Goal: Ask a question

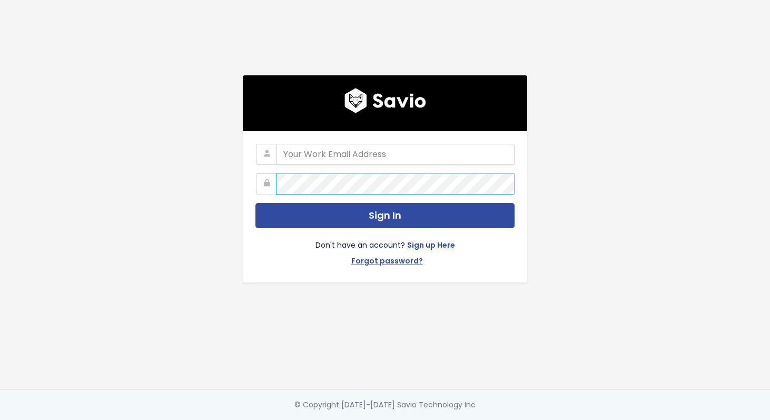
click at [597, 192] on div "Sign In Don't have an account? Sign up Here Forgot password?" at bounding box center [385, 194] width 600 height 389
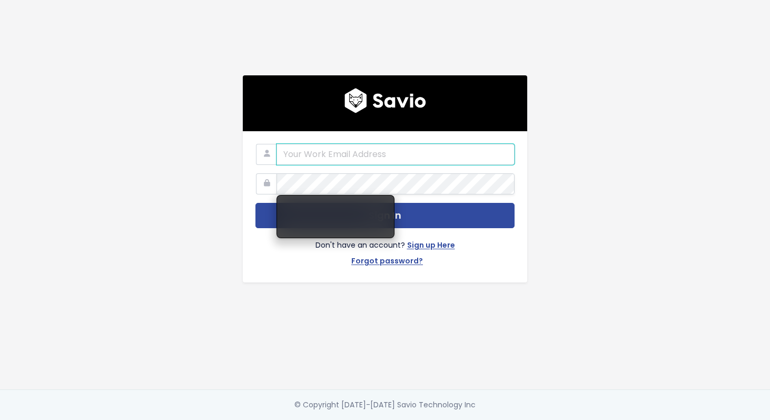
click at [395, 160] on input "email" at bounding box center [395, 154] width 238 height 21
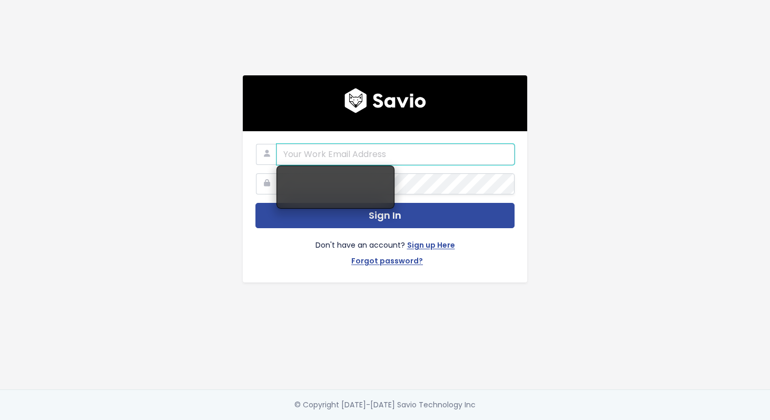
type input "alyssa@stanwith.me"
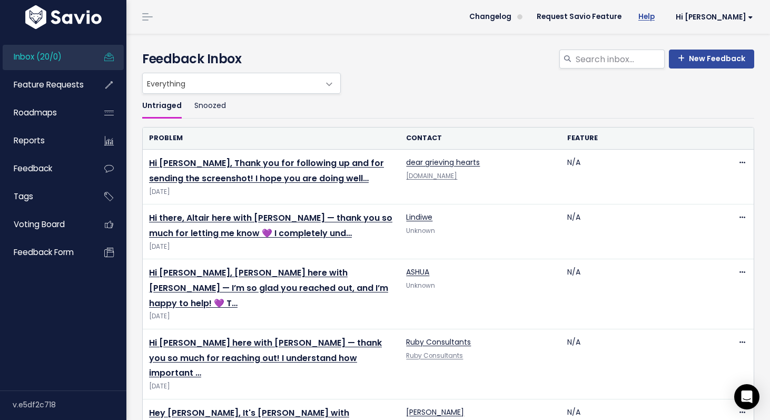
click at [663, 17] on link "Help" at bounding box center [646, 17] width 33 height 16
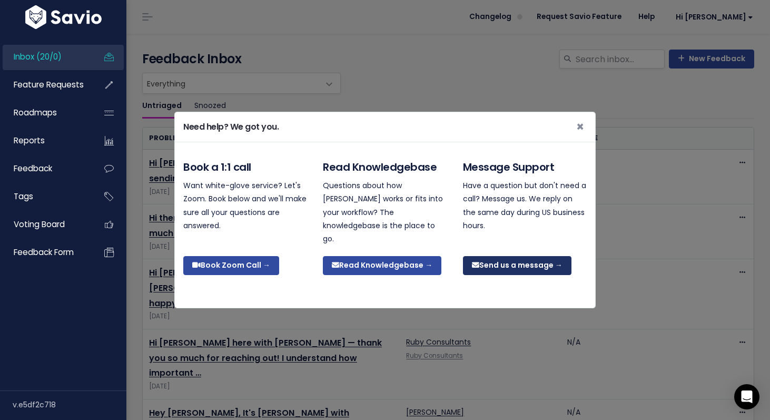
click at [543, 256] on link "Send us a message →" at bounding box center [517, 265] width 108 height 19
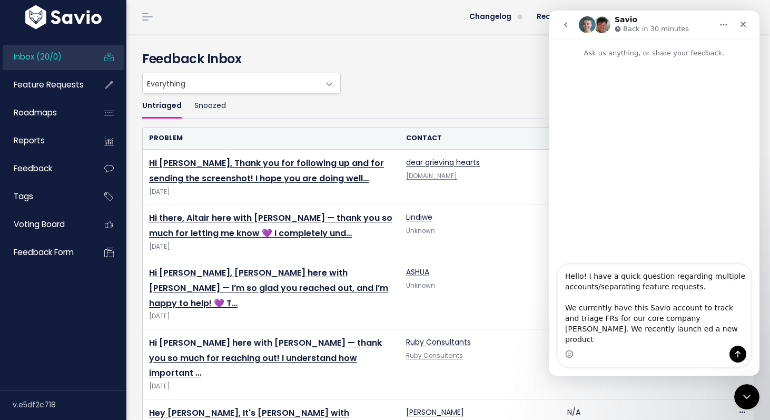
click at [590, 340] on textarea "Hello! I have a quick question regarding multiple accounts/separating feature r…" at bounding box center [654, 304] width 193 height 81
click at [661, 340] on textarea "Hello! I have a quick question regarding multiple accounts/separating feature r…" at bounding box center [654, 304] width 193 height 81
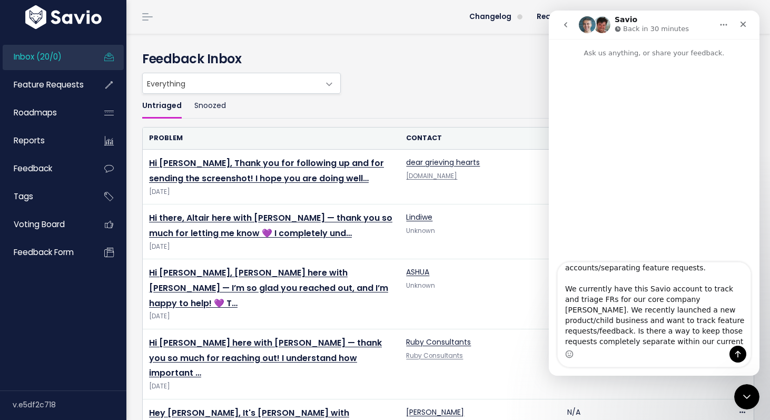
scroll to position [27, 0]
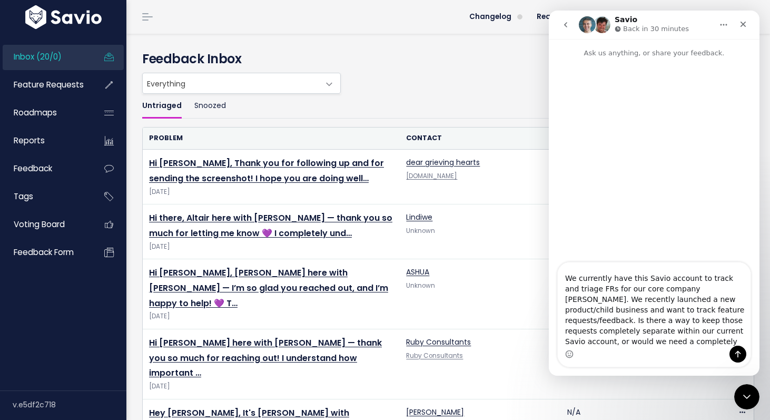
type textarea "Hello! I have a quick question regarding multiple accounts/separating feature r…"
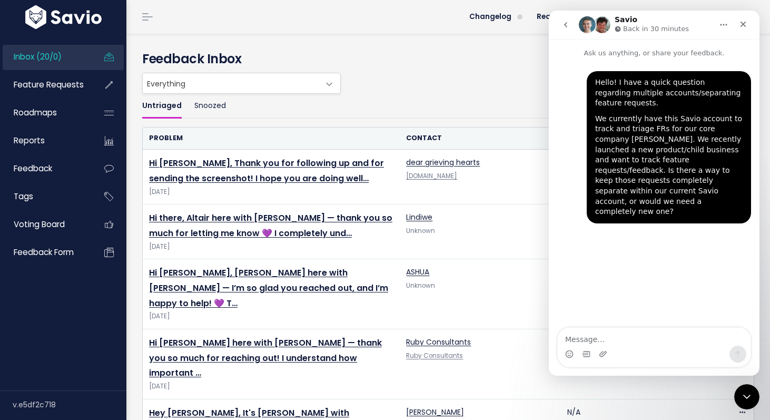
scroll to position [0, 0]
click at [642, 240] on div "Hello! I have a quick question regarding multiple accounts/separating feature r…" at bounding box center [654, 193] width 211 height 270
click at [718, 22] on button "Home" at bounding box center [723, 25] width 20 height 20
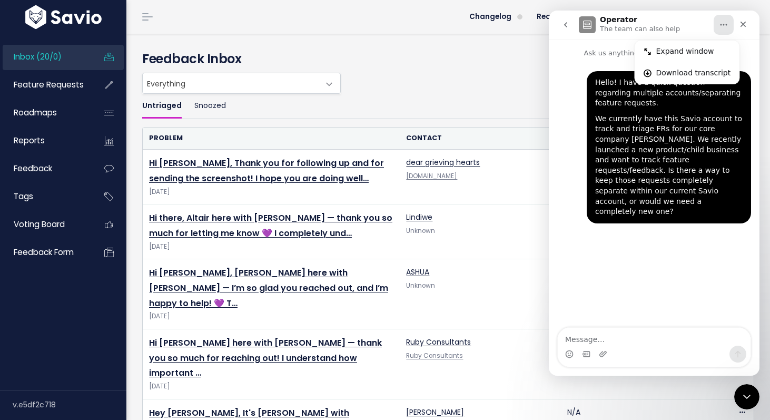
click at [684, 241] on div "Hello! I have a quick question regarding multiple accounts/separating feature r…" at bounding box center [654, 193] width 211 height 270
